Goal: Check status: Check status

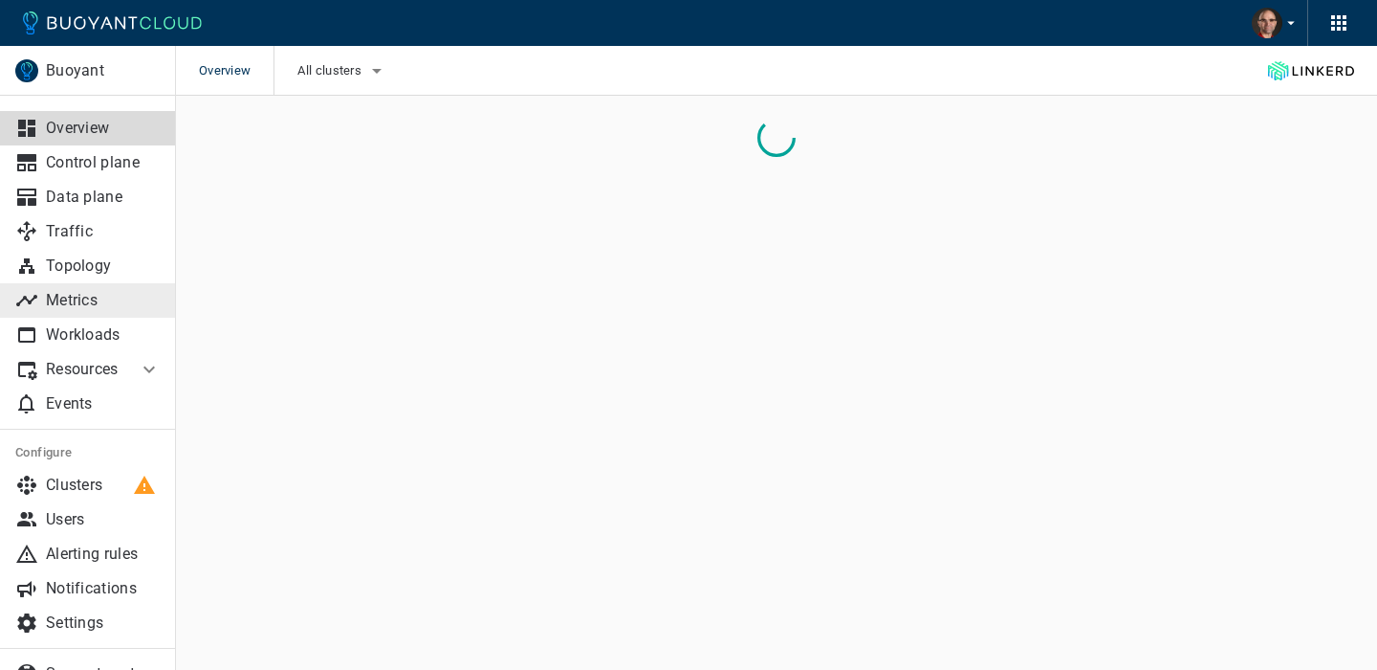
click at [99, 303] on p "Metrics" at bounding box center [103, 300] width 115 height 19
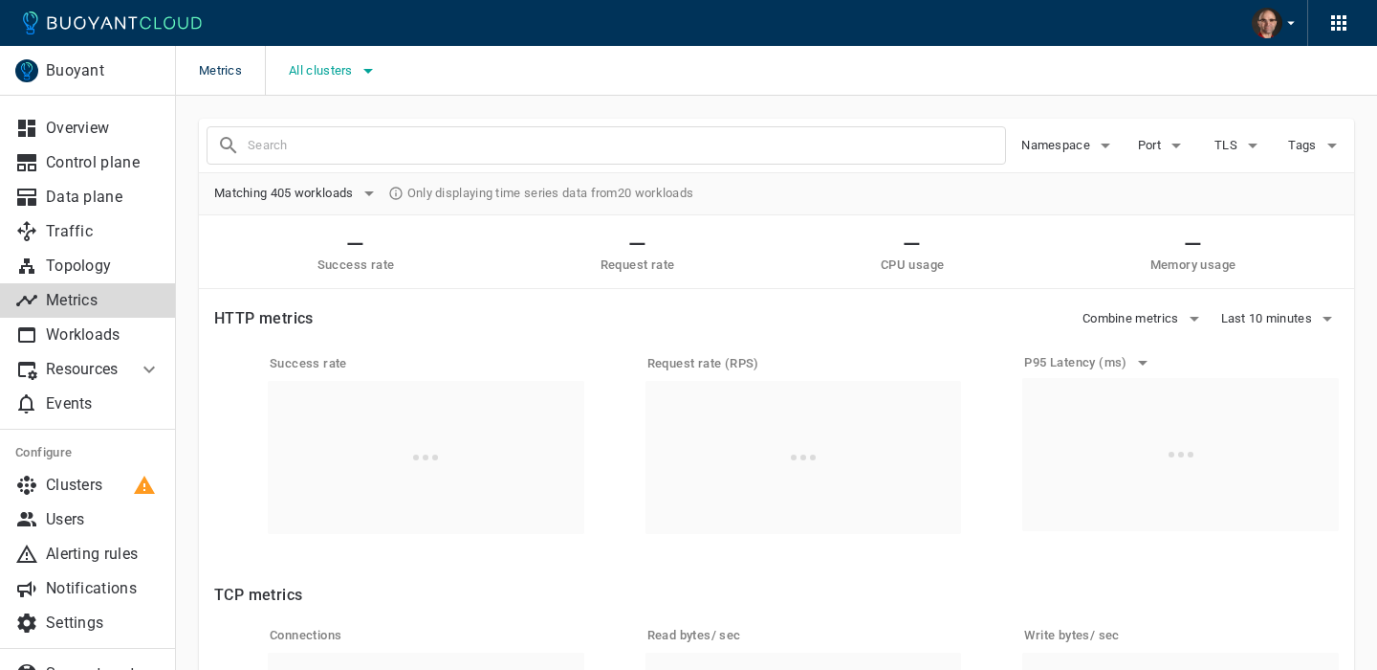
click at [332, 71] on span "All clusters" at bounding box center [323, 70] width 68 height 15
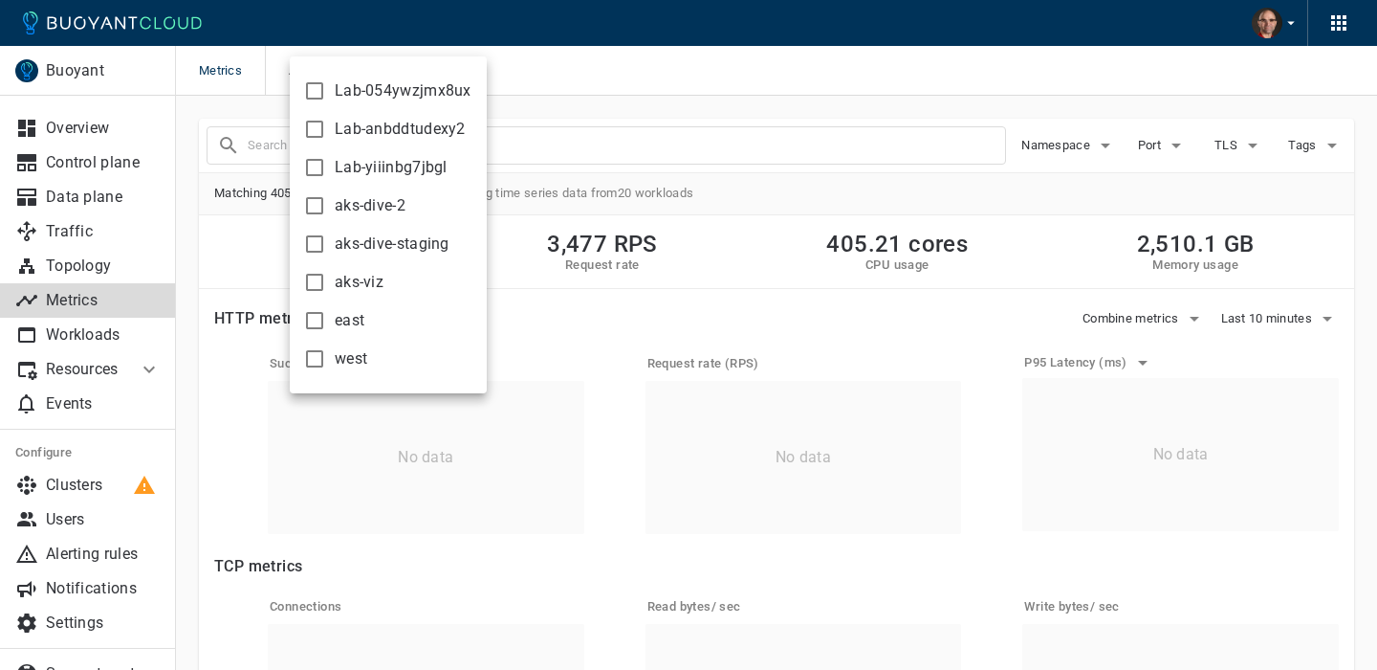
click at [317, 207] on input "aks-dive-2" at bounding box center [314, 205] width 23 height 23
checkbox input "true"
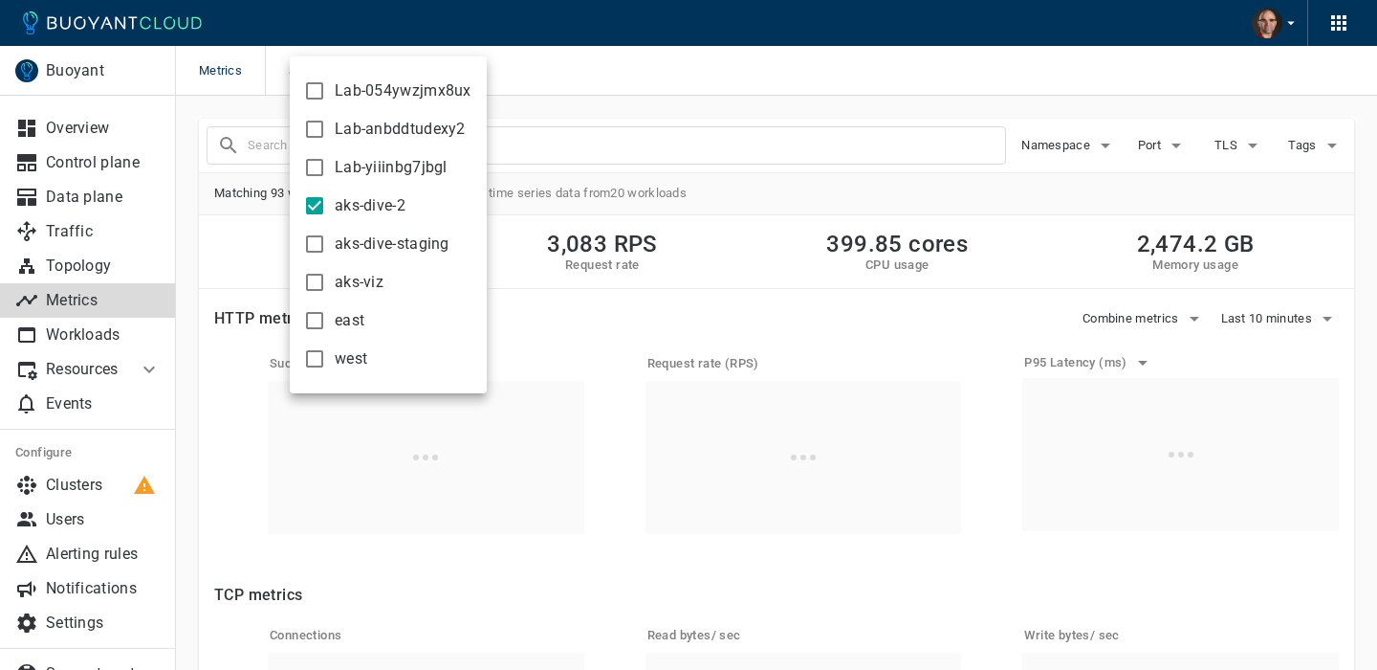
click at [569, 78] on div at bounding box center [688, 335] width 1377 height 670
